Goal: Information Seeking & Learning: Learn about a topic

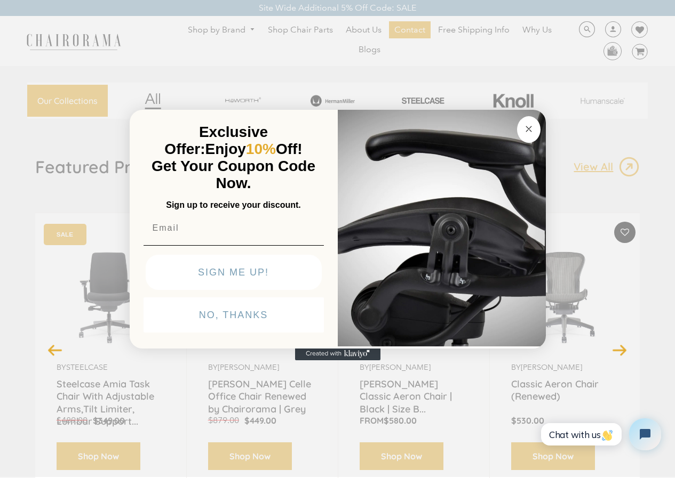
click at [142, 39] on div "Close dialog Exclusive Offer: Enjoy 10% Off! Get Your Coupon Code Now. Sign up …" at bounding box center [337, 238] width 675 height 478
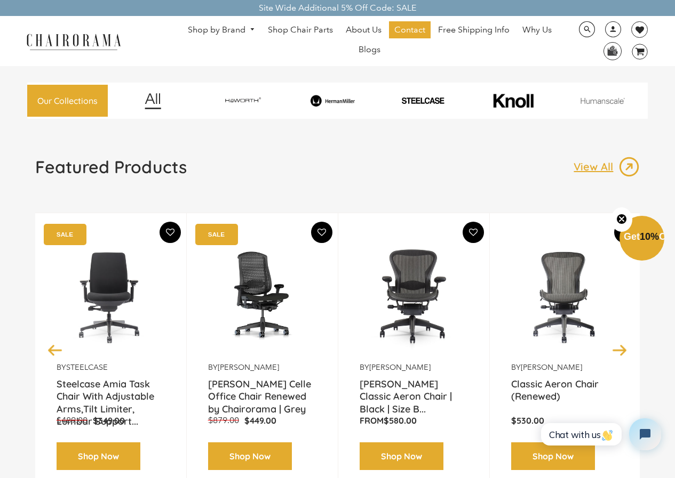
click at [234, 26] on link "Shop by Brand" at bounding box center [221, 30] width 78 height 17
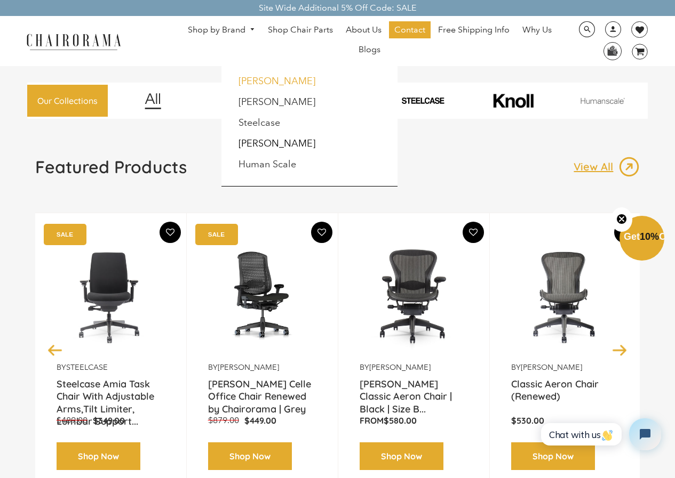
click at [267, 83] on link "Haworth" at bounding box center [276, 81] width 77 height 12
click at [258, 84] on link "Haworth" at bounding box center [276, 81] width 77 height 12
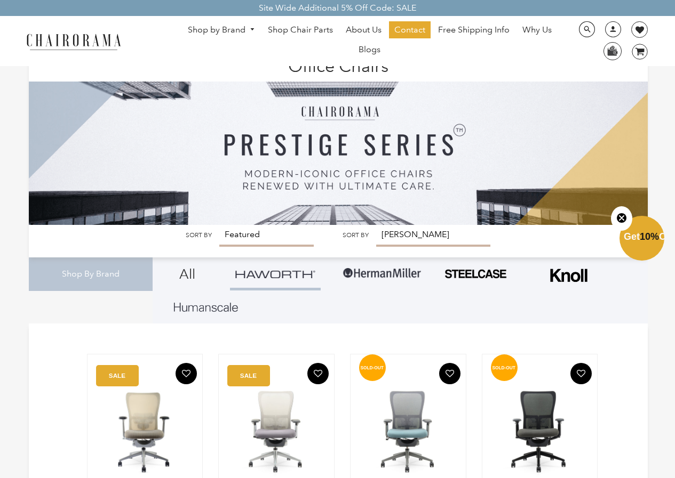
click at [599, 98] on img at bounding box center [338, 139] width 619 height 172
click at [245, 30] on link "Shop by Brand" at bounding box center [221, 30] width 78 height 17
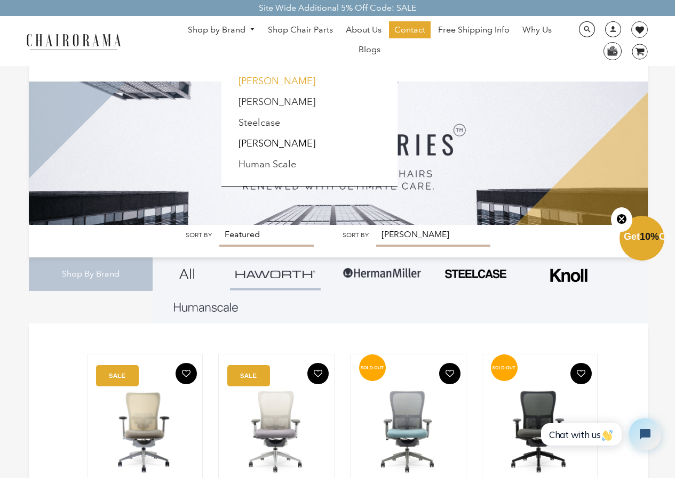
drag, startPoint x: 246, startPoint y: 70, endPoint x: 247, endPoint y: 79, distance: 9.6
click at [247, 79] on div "Haworth Herman Miller Steelcase Knoll Human Scale" at bounding box center [309, 126] width 176 height 121
click at [247, 80] on link "[PERSON_NAME]" at bounding box center [276, 81] width 77 height 12
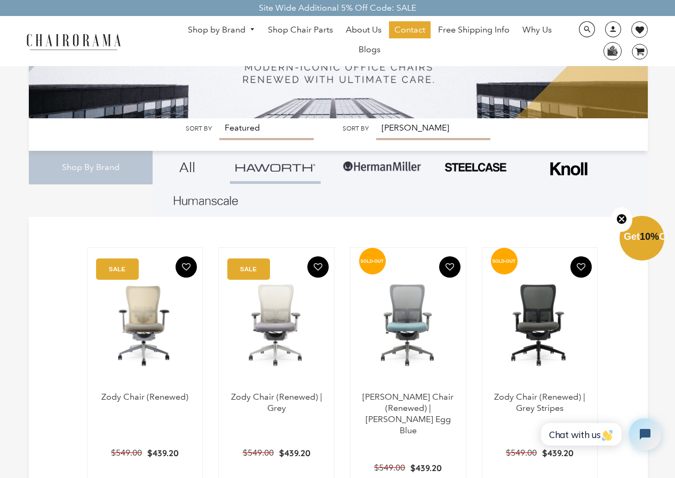
click at [174, 62] on div "Shop by Brand Haworth Herman Miller Steelcase Knoll Human Scale" at bounding box center [337, 41] width 675 height 50
click at [234, 31] on link "Shop by Brand" at bounding box center [221, 30] width 78 height 17
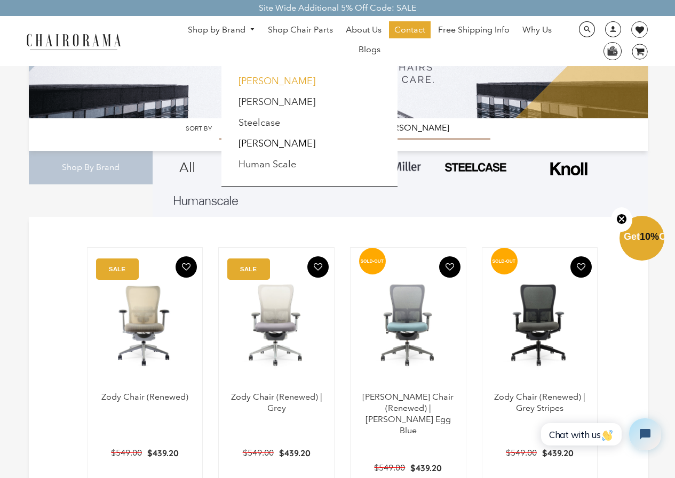
click at [255, 81] on link "[PERSON_NAME]" at bounding box center [276, 81] width 77 height 12
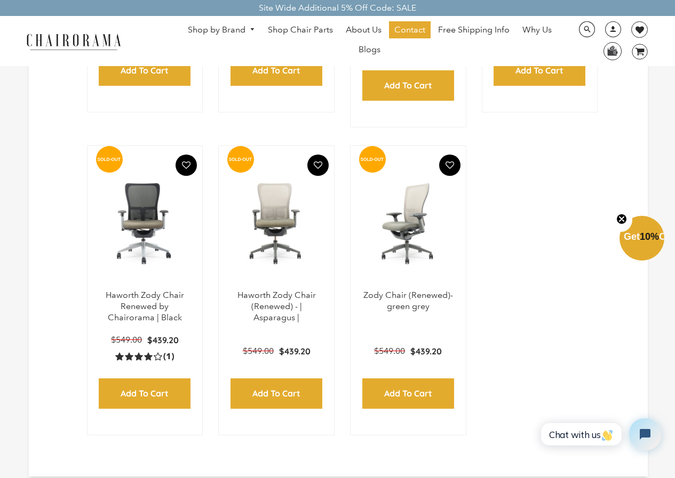
scroll to position [480, 0]
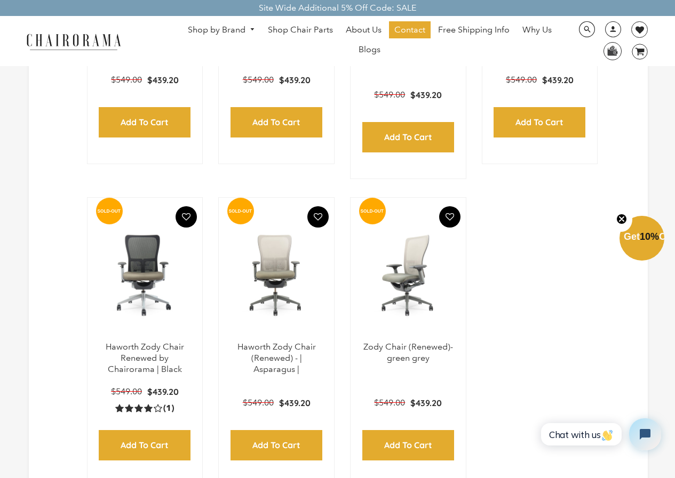
drag, startPoint x: 419, startPoint y: 287, endPoint x: 405, endPoint y: 338, distance: 52.0
click at [405, 342] on p "Zody Chair (Renewed)- green grey" at bounding box center [408, 353] width 94 height 22
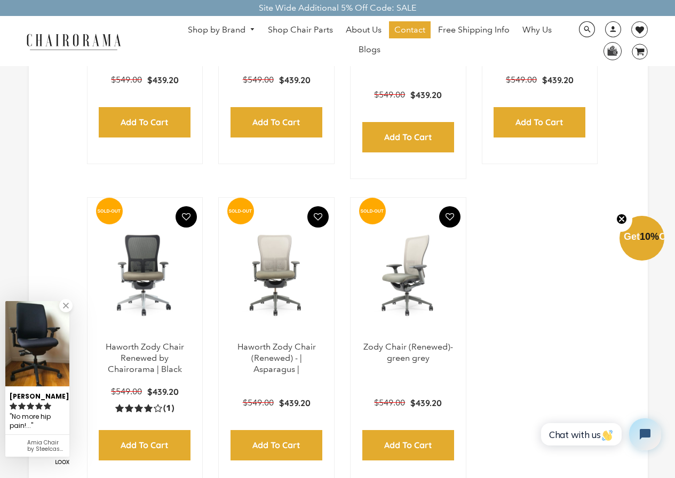
click at [409, 258] on img at bounding box center [408, 275] width 94 height 133
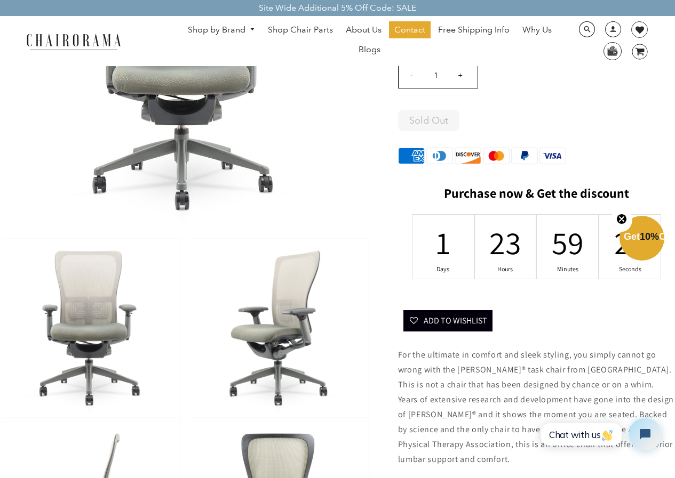
scroll to position [107, 0]
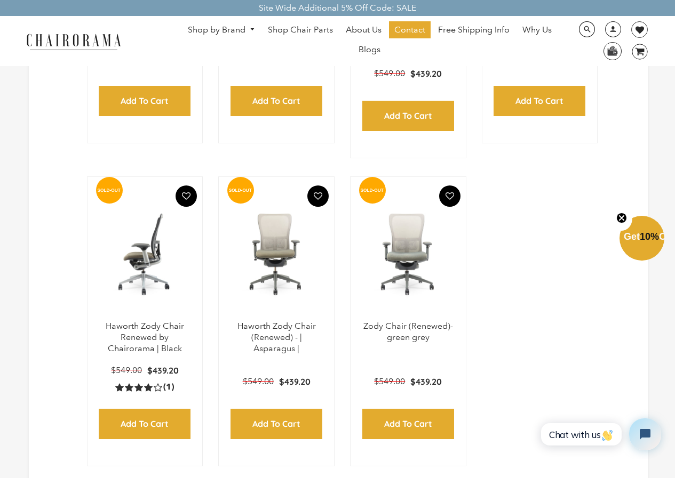
click at [163, 292] on img at bounding box center [145, 254] width 94 height 133
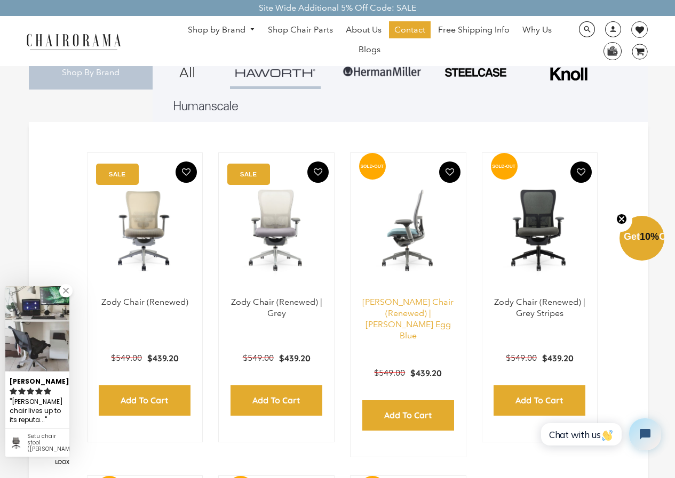
drag, startPoint x: 414, startPoint y: 254, endPoint x: 411, endPoint y: 311, distance: 57.7
drag, startPoint x: 411, startPoint y: 311, endPoint x: 407, endPoint y: 244, distance: 67.3
click at [407, 244] on img at bounding box center [408, 230] width 94 height 133
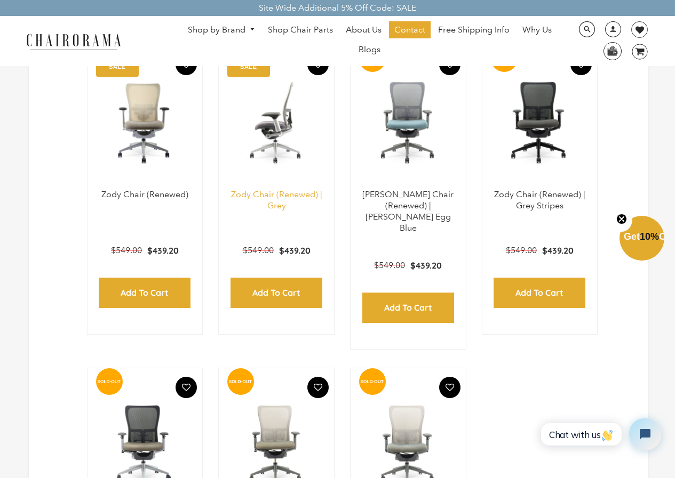
scroll to position [308, 0]
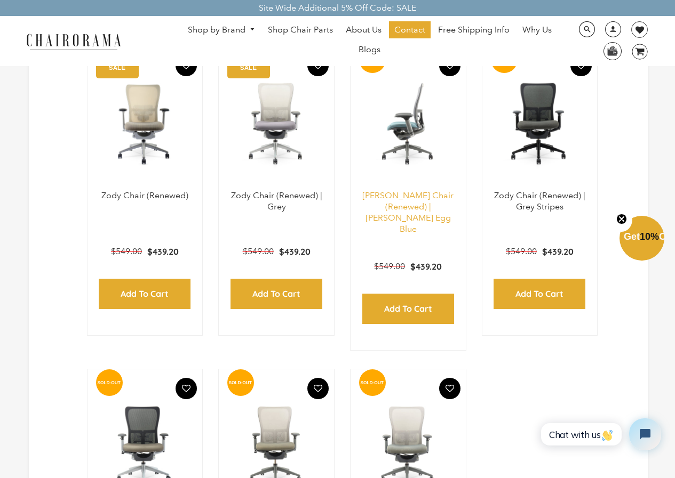
click at [410, 199] on link "[PERSON_NAME] Chair (Renewed) | [PERSON_NAME] Egg Blue" at bounding box center [407, 211] width 91 height 43
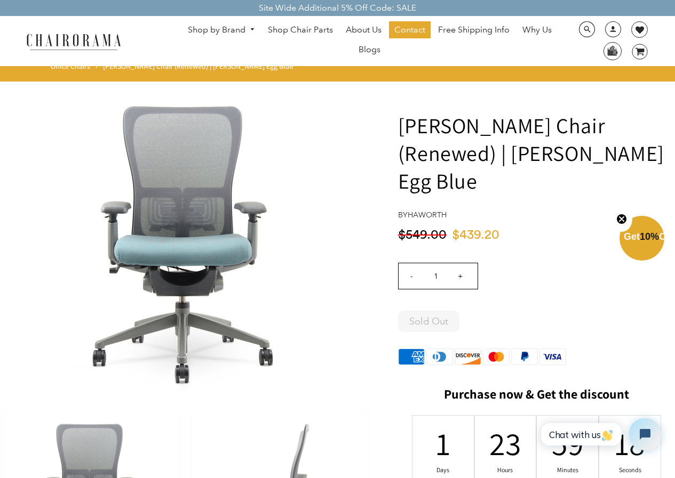
click at [196, 25] on link "Shop by Brand" at bounding box center [221, 30] width 78 height 17
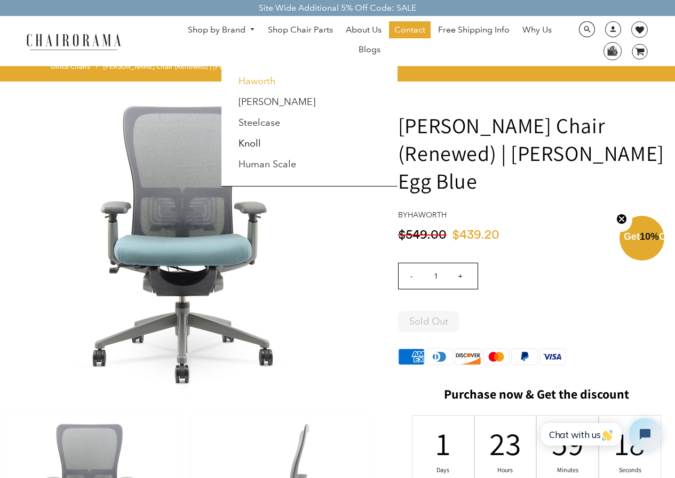
click at [241, 83] on link "Haworth" at bounding box center [256, 81] width 37 height 12
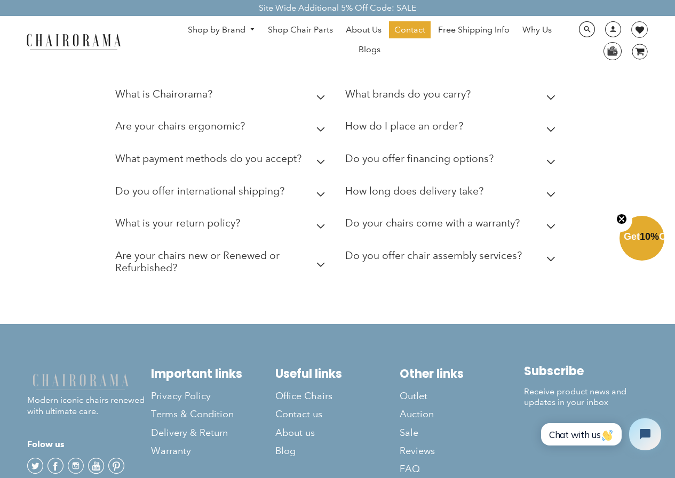
scroll to position [1443, 0]
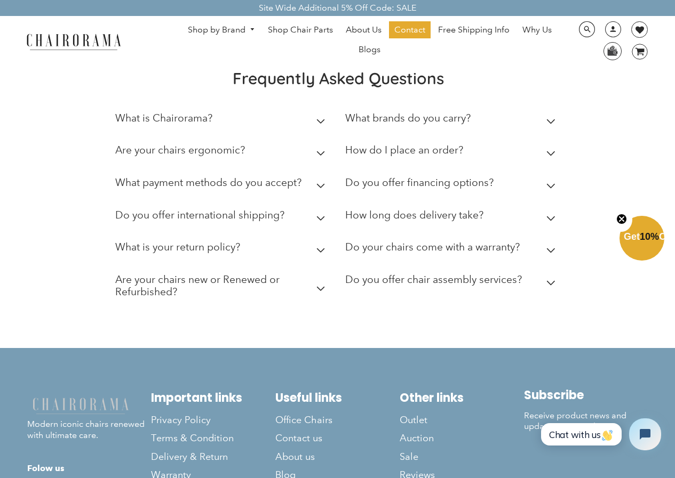
click at [83, 32] on img at bounding box center [73, 41] width 107 height 19
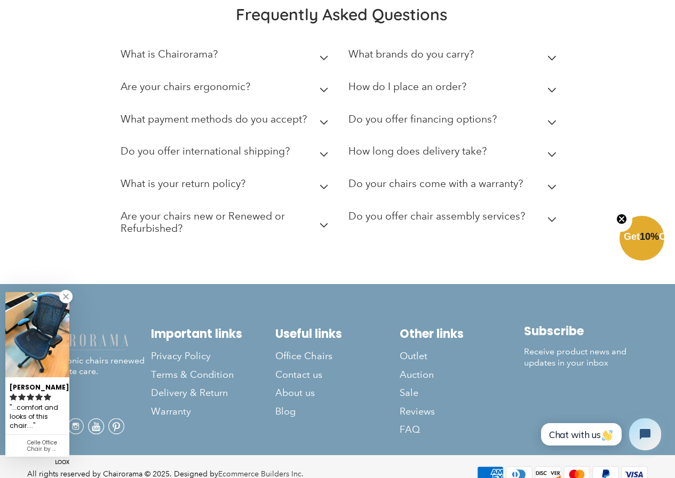
click at [65, 297] on link at bounding box center [65, 296] width 13 height 13
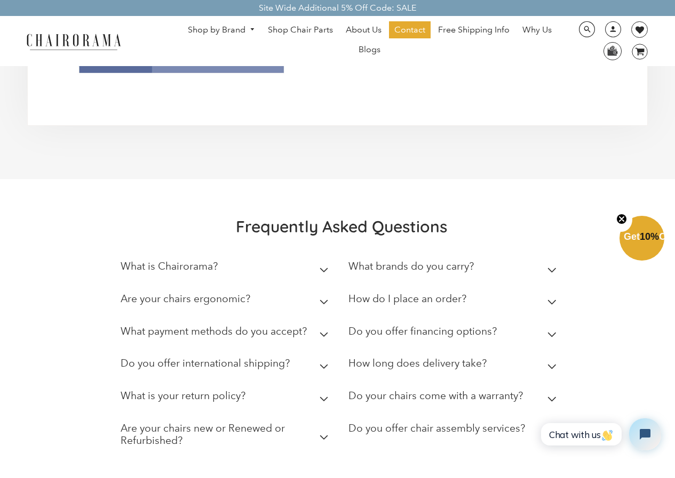
scroll to position [2638, 0]
click at [371, 51] on span "Blogs" at bounding box center [369, 49] width 22 height 11
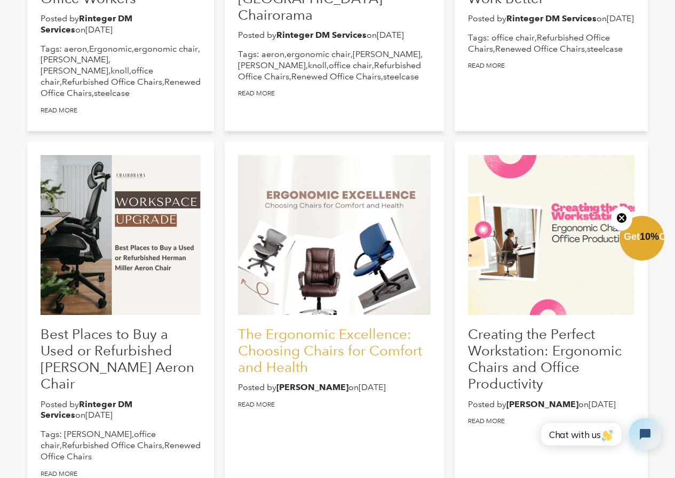
click at [361, 362] on link "The Ergonomic Excellence: Choosing Chairs for Comfort and Health" at bounding box center [330, 351] width 184 height 50
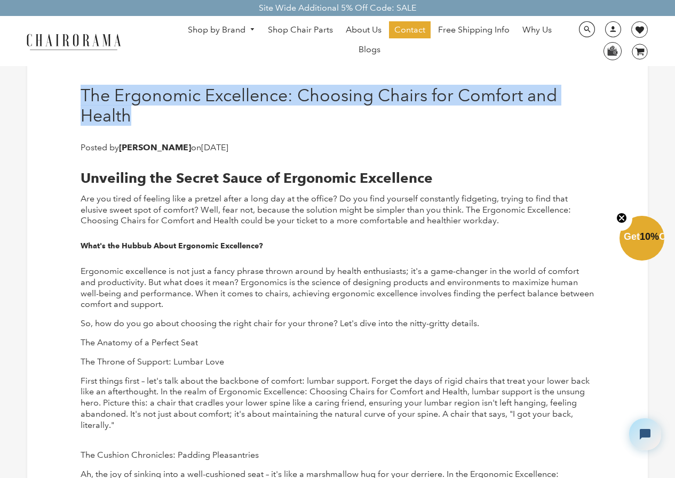
drag, startPoint x: 81, startPoint y: 89, endPoint x: 167, endPoint y: 121, distance: 92.1
click at [167, 121] on h1 "The Ergonomic Excellence: Choosing Chairs for Comfort and Health" at bounding box center [338, 105] width 514 height 41
copy h1 "The Ergonomic Excellence: Choosing Chairs for Comfort and Health"
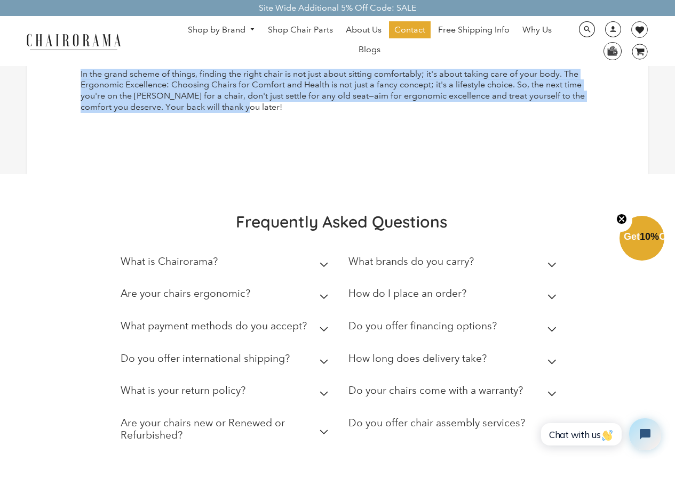
scroll to position [1188, 0]
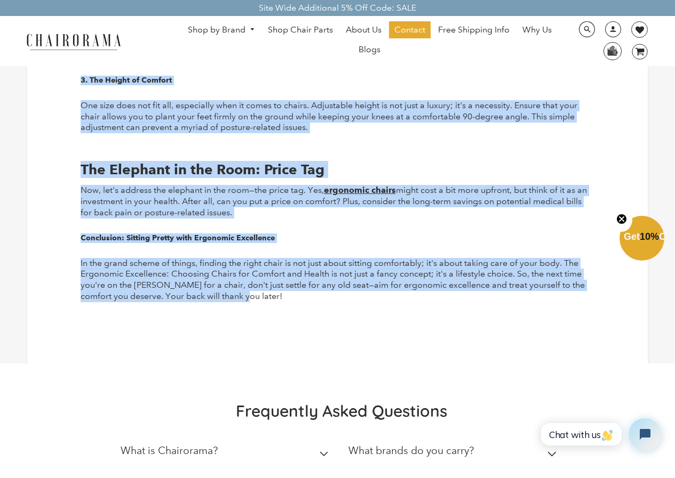
drag, startPoint x: 72, startPoint y: 181, endPoint x: 476, endPoint y: 288, distance: 418.3
copy div "Unveiling the Secret Sauce of Ergonomic Excellence Are you tired of feeling lik…"
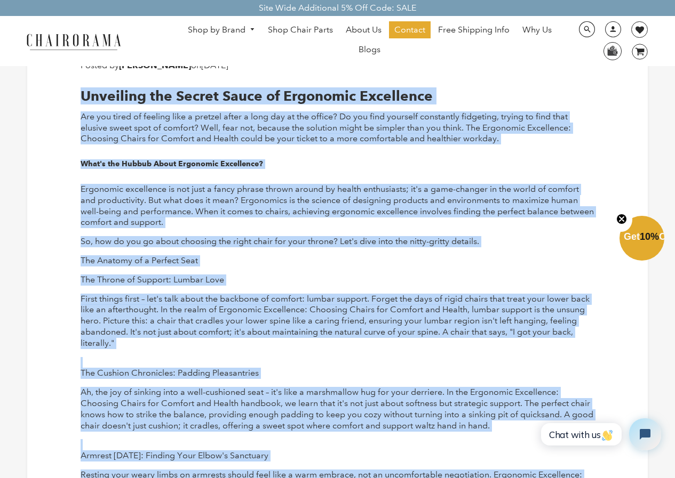
scroll to position [0, 0]
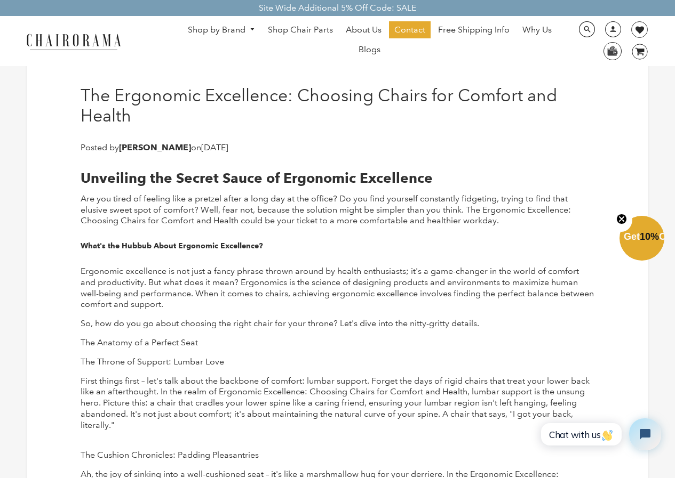
click at [145, 125] on h1 "The Ergonomic Excellence: Choosing Chairs for Comfort and Health" at bounding box center [338, 105] width 514 height 41
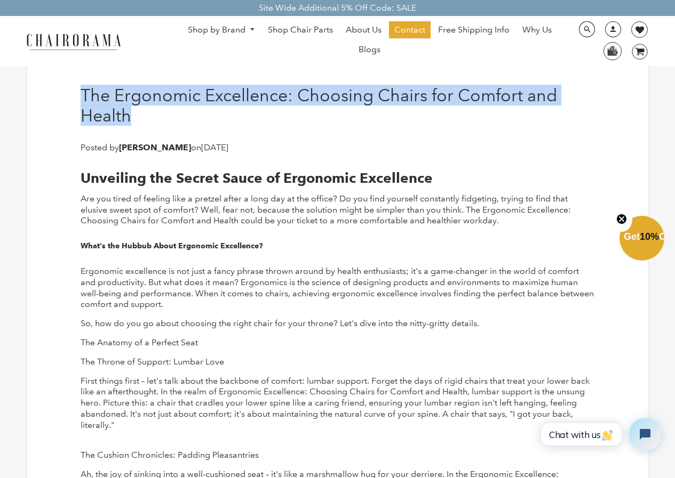
drag, startPoint x: 143, startPoint y: 123, endPoint x: 82, endPoint y: 94, distance: 67.8
click at [82, 94] on h1 "The Ergonomic Excellence: Choosing Chairs for Comfort and Health" at bounding box center [338, 105] width 514 height 41
copy h1 "The Ergonomic Excellence: Choosing Chairs for Comfort and Health"
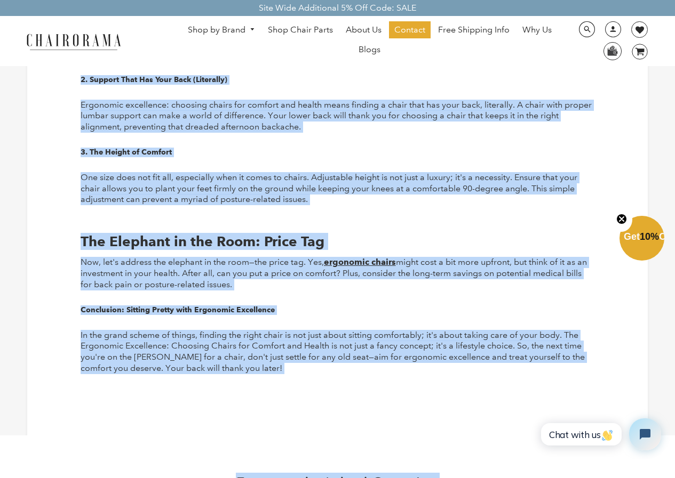
scroll to position [1135, 0]
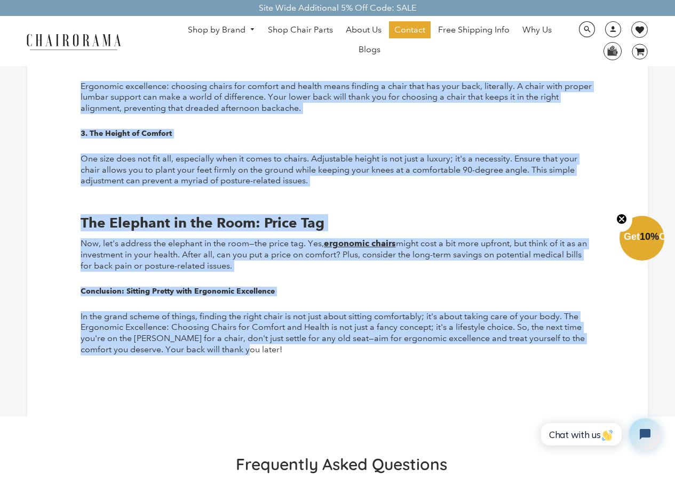
drag, startPoint x: 78, startPoint y: 170, endPoint x: 248, endPoint y: 353, distance: 249.8
copy div "Unveiling the Secret Sauce of Ergonomic Excellence Are you tired of feeling lik…"
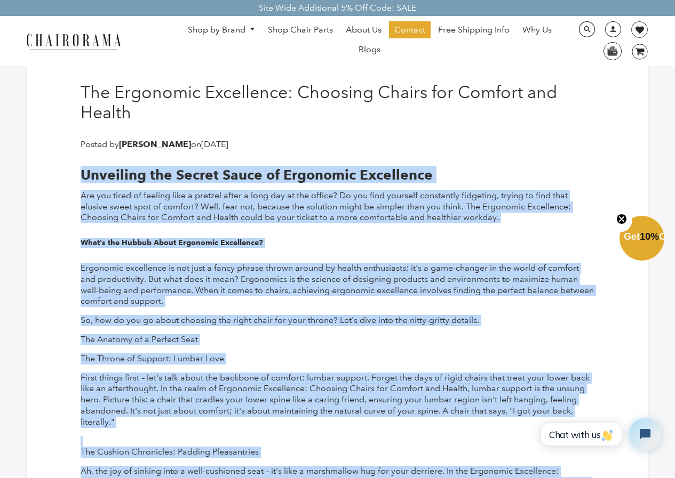
scroll to position [0, 0]
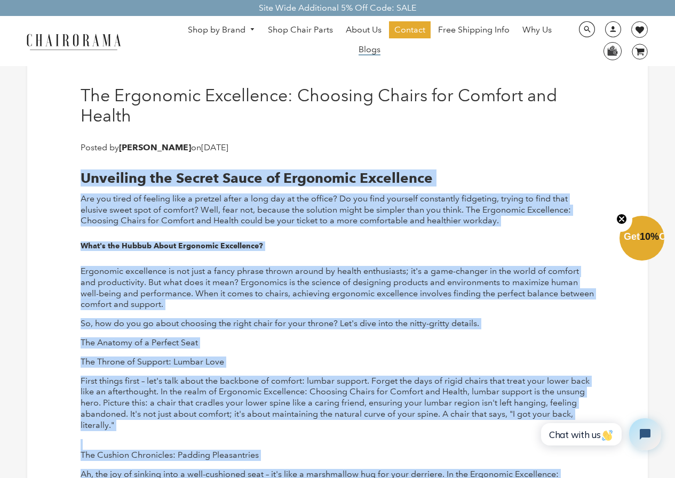
click at [374, 54] on span "Blogs" at bounding box center [369, 49] width 22 height 11
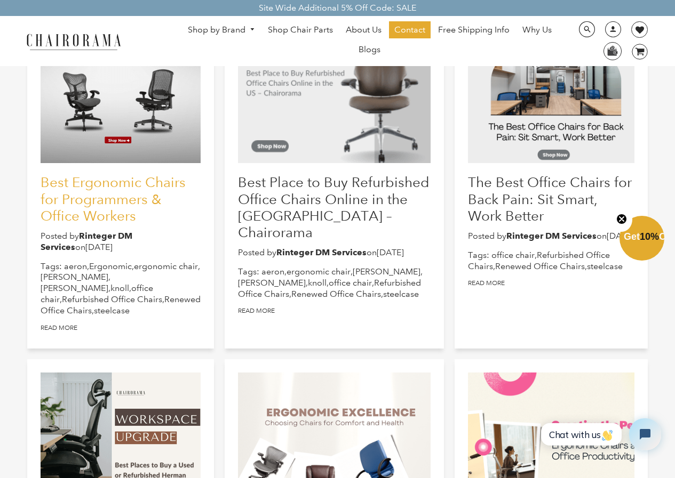
scroll to position [213, 0]
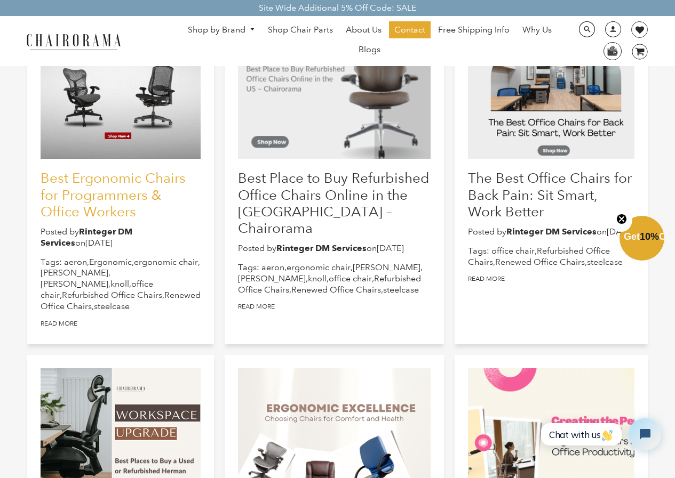
click at [123, 198] on link "Best Ergonomic Chairs for Programmers & Office Workers" at bounding box center [113, 195] width 145 height 50
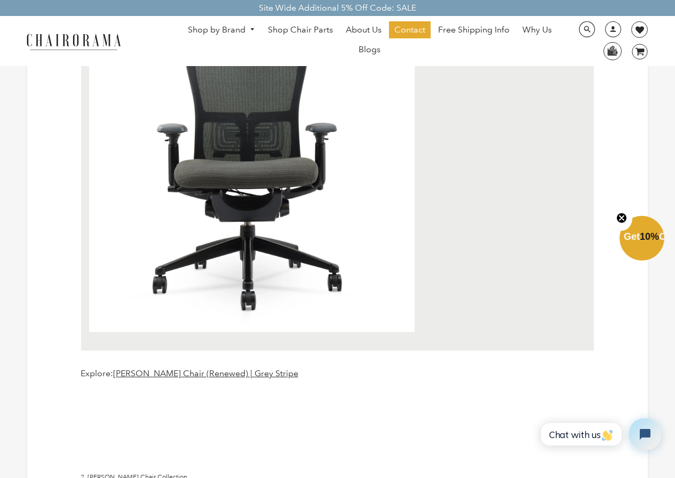
click at [218, 192] on img at bounding box center [251, 169] width 325 height 326
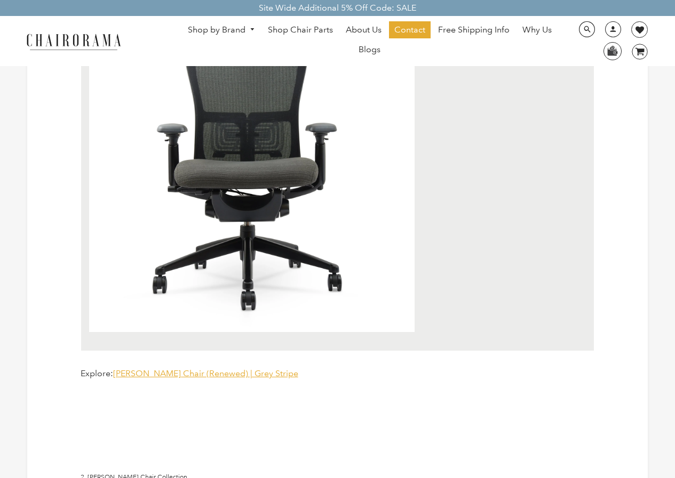
click at [194, 372] on span "[PERSON_NAME] Chair (Renewed) | Grey Stripe" at bounding box center [205, 374] width 185 height 10
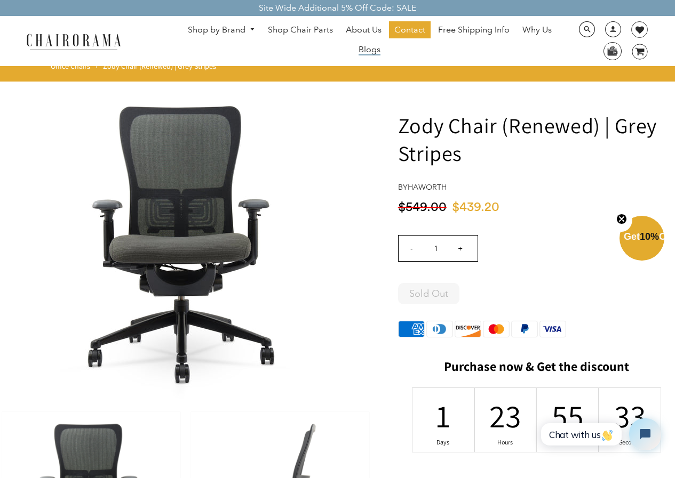
click at [365, 54] on span "Blogs" at bounding box center [369, 49] width 22 height 11
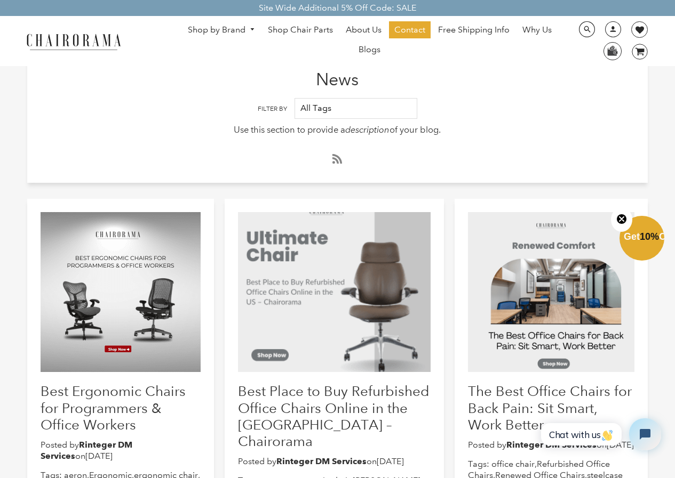
click at [86, 43] on img at bounding box center [73, 41] width 107 height 19
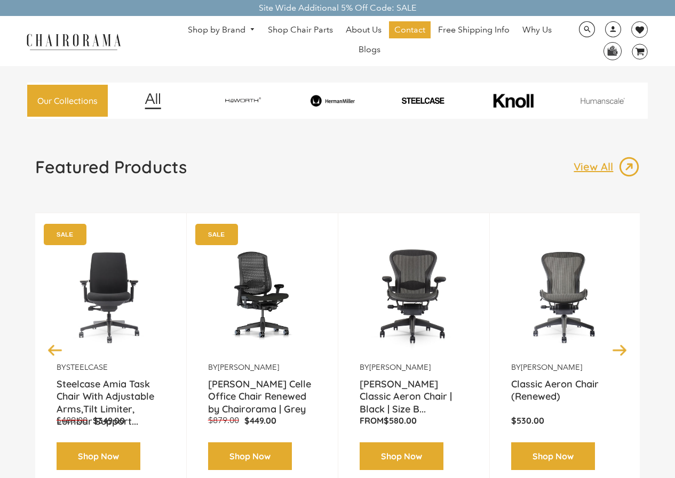
click at [92, 44] on img at bounding box center [73, 41] width 107 height 19
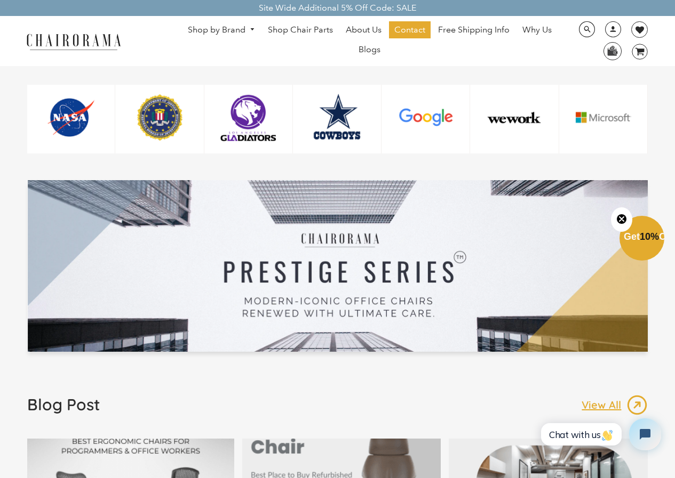
scroll to position [1600, 0]
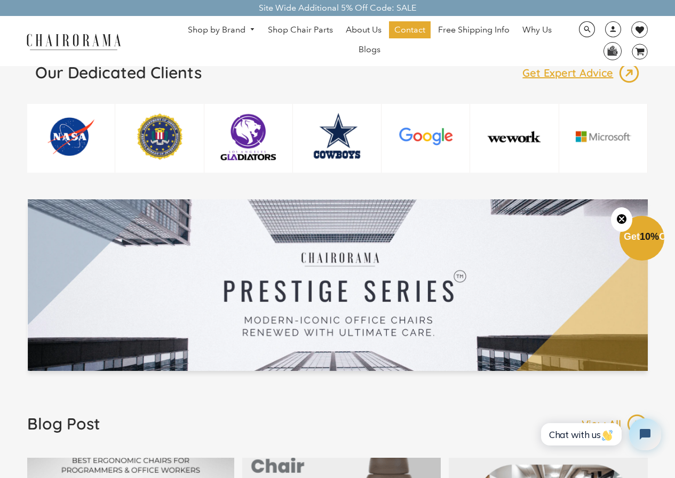
click at [617, 217] on icon "Close teaser" at bounding box center [621, 219] width 11 height 11
